Goal: Task Accomplishment & Management: Use online tool/utility

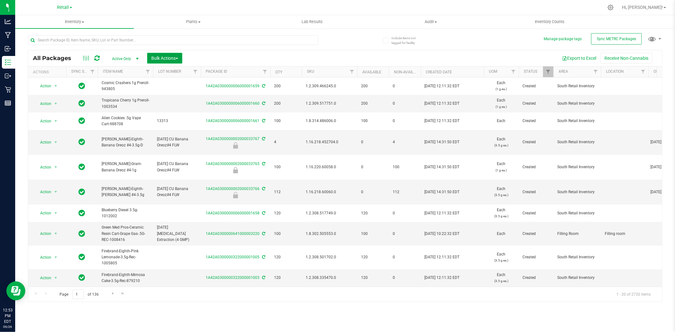
click at [168, 60] on span "Bulk Actions" at bounding box center [164, 58] width 27 height 5
click at [176, 122] on div "Lock/Unlock packages" at bounding box center [177, 120] width 52 height 10
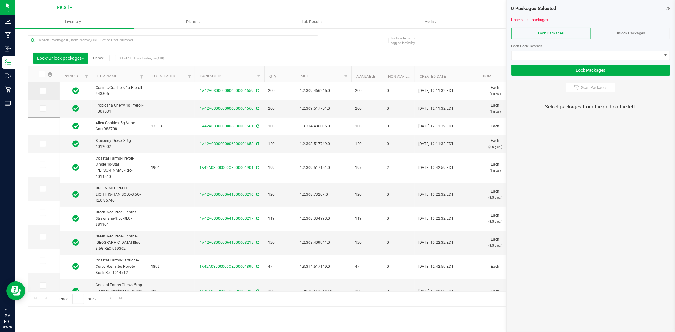
click at [42, 91] on icon at bounding box center [42, 91] width 4 height 0
click at [0, 0] on input "checkbox" at bounding box center [0, 0] width 0 height 0
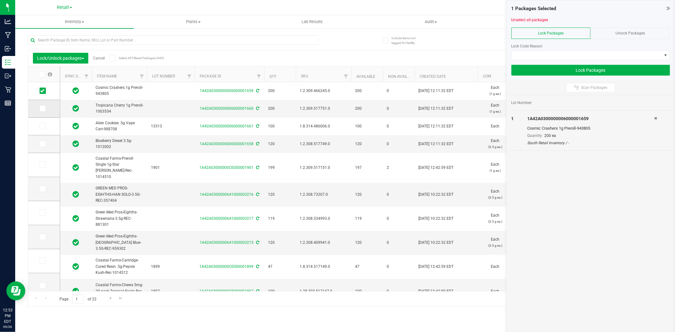
click at [40, 110] on span at bounding box center [43, 108] width 6 height 6
click at [0, 0] on input "checkbox" at bounding box center [0, 0] width 0 height 0
click at [43, 126] on icon at bounding box center [42, 126] width 4 height 0
click at [0, 0] on input "checkbox" at bounding box center [0, 0] width 0 height 0
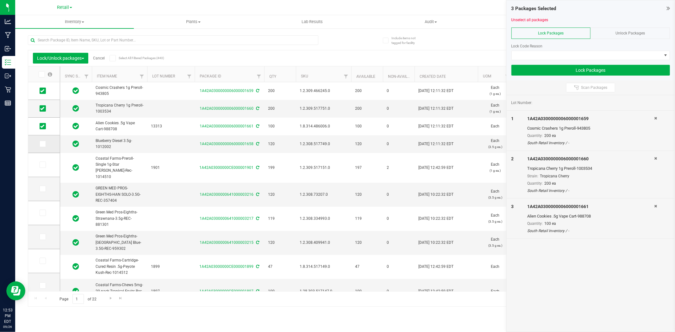
click at [40, 144] on icon at bounding box center [42, 144] width 4 height 0
click at [0, 0] on input "checkbox" at bounding box center [0, 0] width 0 height 0
click at [102, 57] on link "Cancel" at bounding box center [99, 58] width 12 height 4
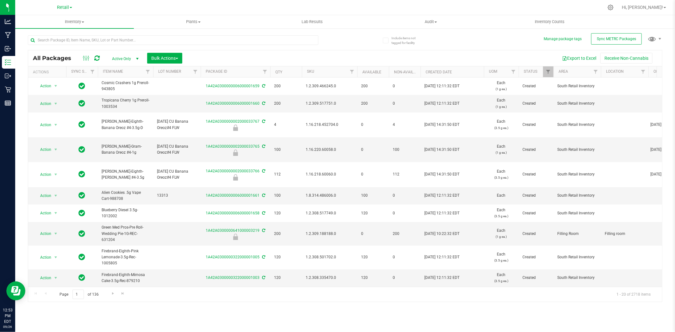
click at [135, 59] on span "select" at bounding box center [137, 58] width 5 height 5
click at [130, 98] on li "All" at bounding box center [124, 97] width 34 height 9
